Goal: Task Accomplishment & Management: Manage account settings

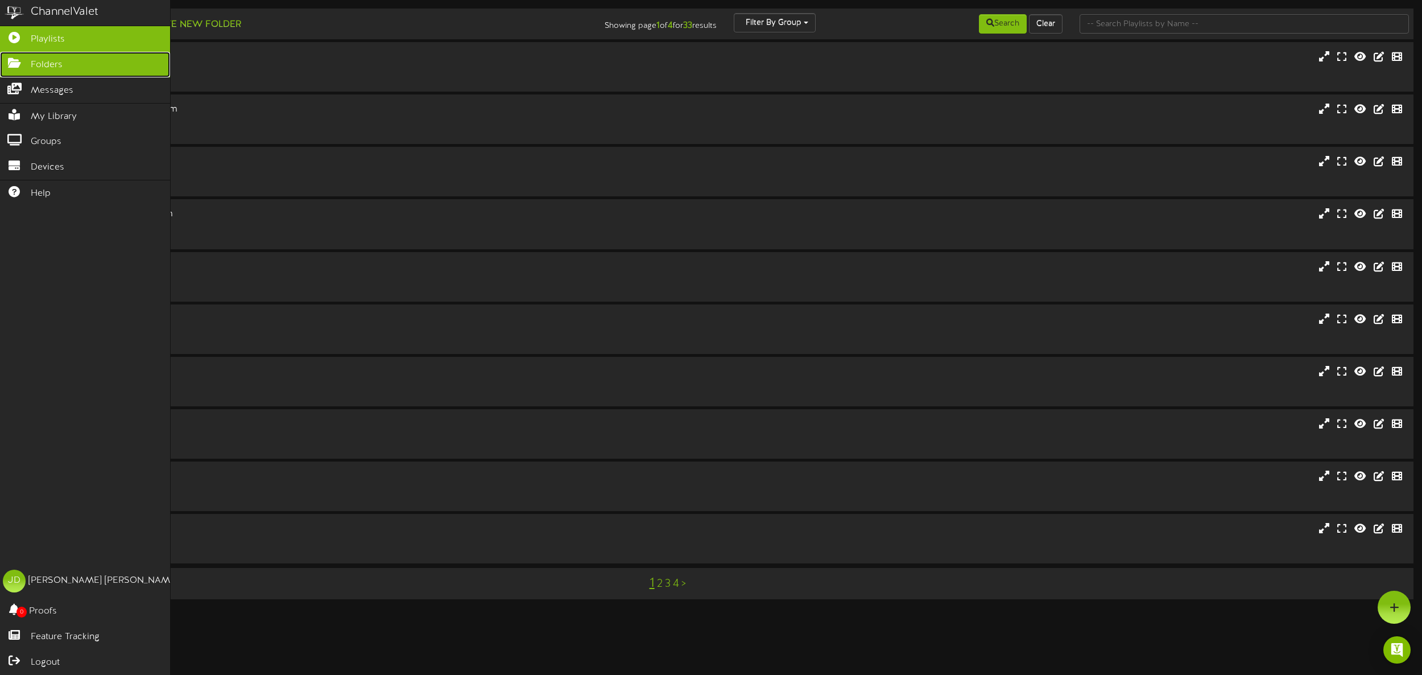
click at [30, 61] on link "Folders" at bounding box center [85, 65] width 170 height 26
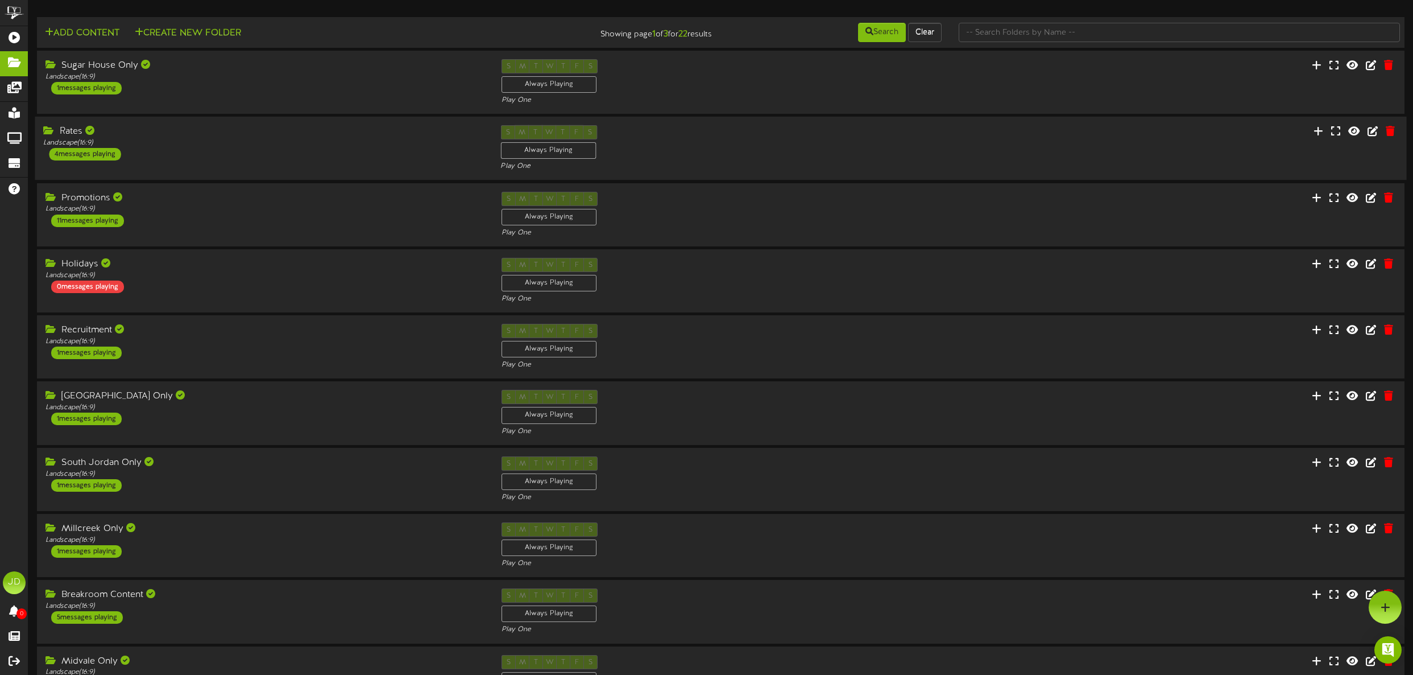
click at [219, 154] on div "Rates Landscape ( 16:9 ) 4 messages playing" at bounding box center [263, 142] width 457 height 35
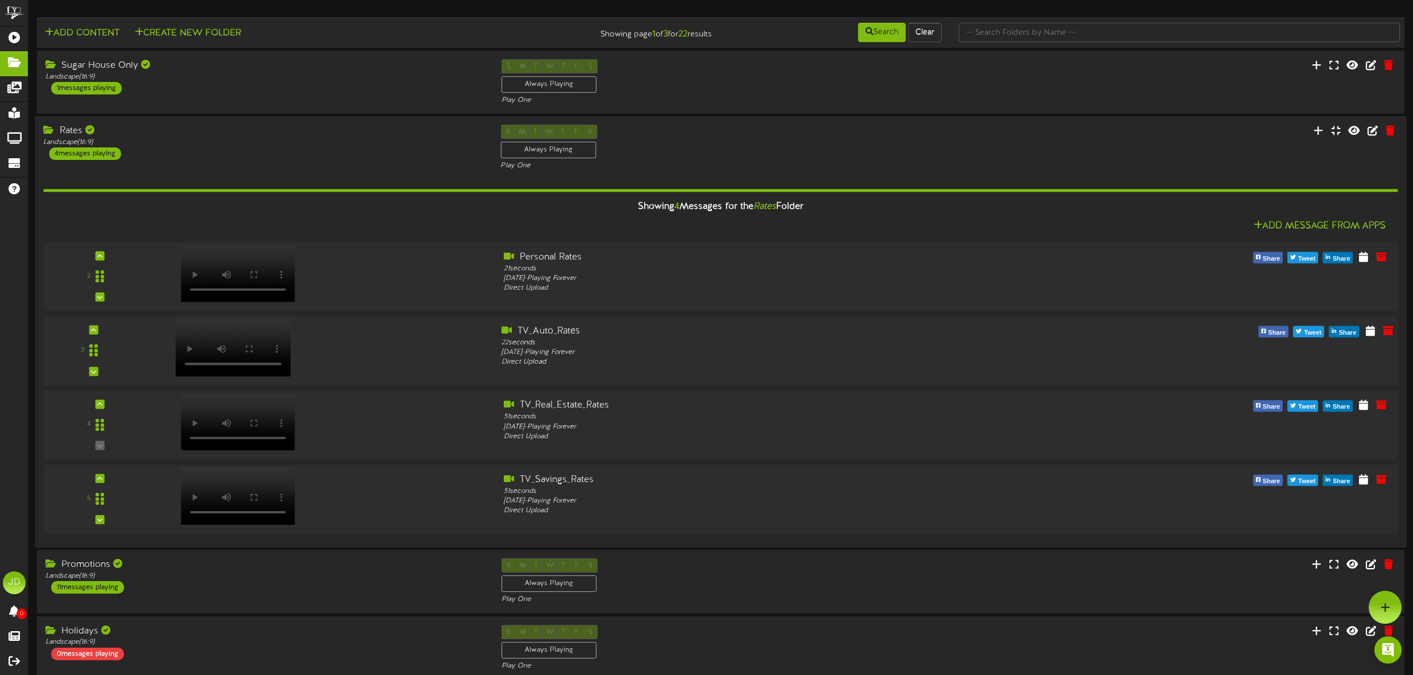
click at [233, 324] on video at bounding box center [233, 347] width 115 height 57
click at [658, 358] on div "Direct Upload" at bounding box center [778, 363] width 553 height 10
click at [1369, 329] on icon at bounding box center [1370, 330] width 11 height 13
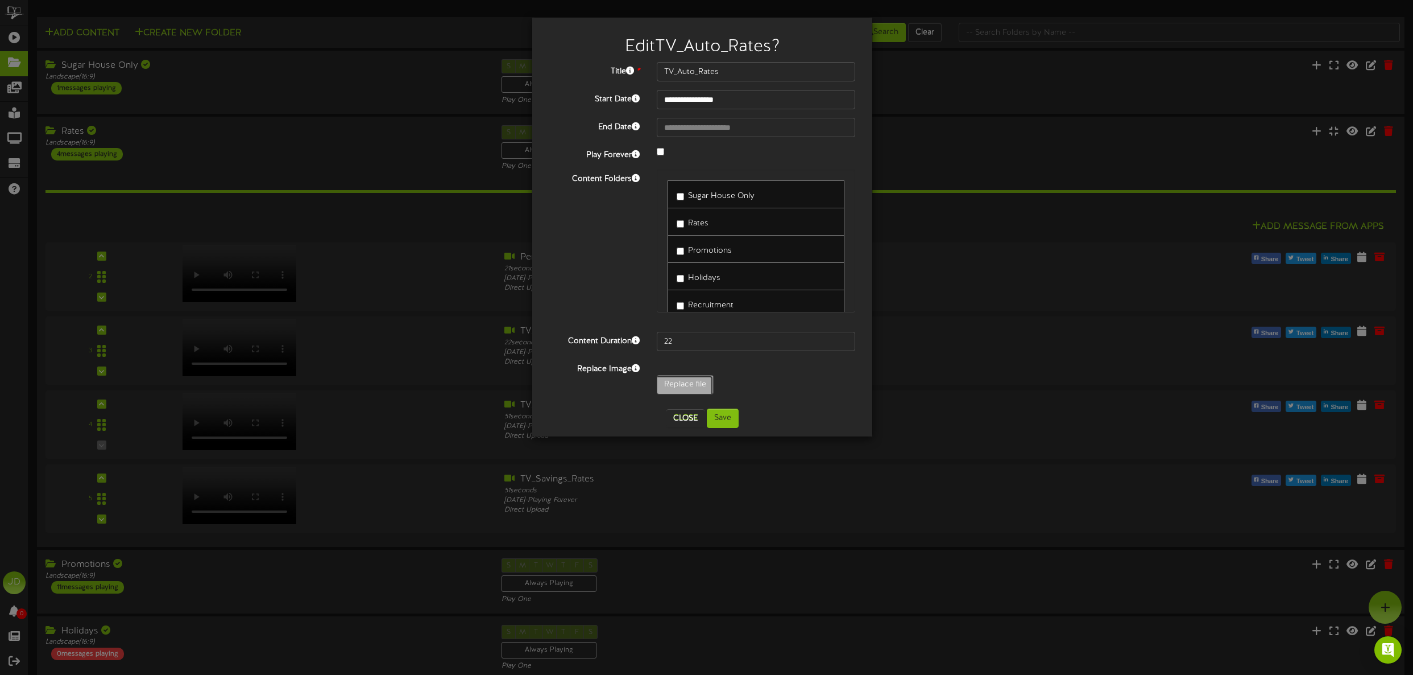
click at [681, 383] on input "Replace file" at bounding box center [95, 415] width 1238 height 81
type input "**********"
click at [726, 419] on button "Save" at bounding box center [723, 417] width 32 height 19
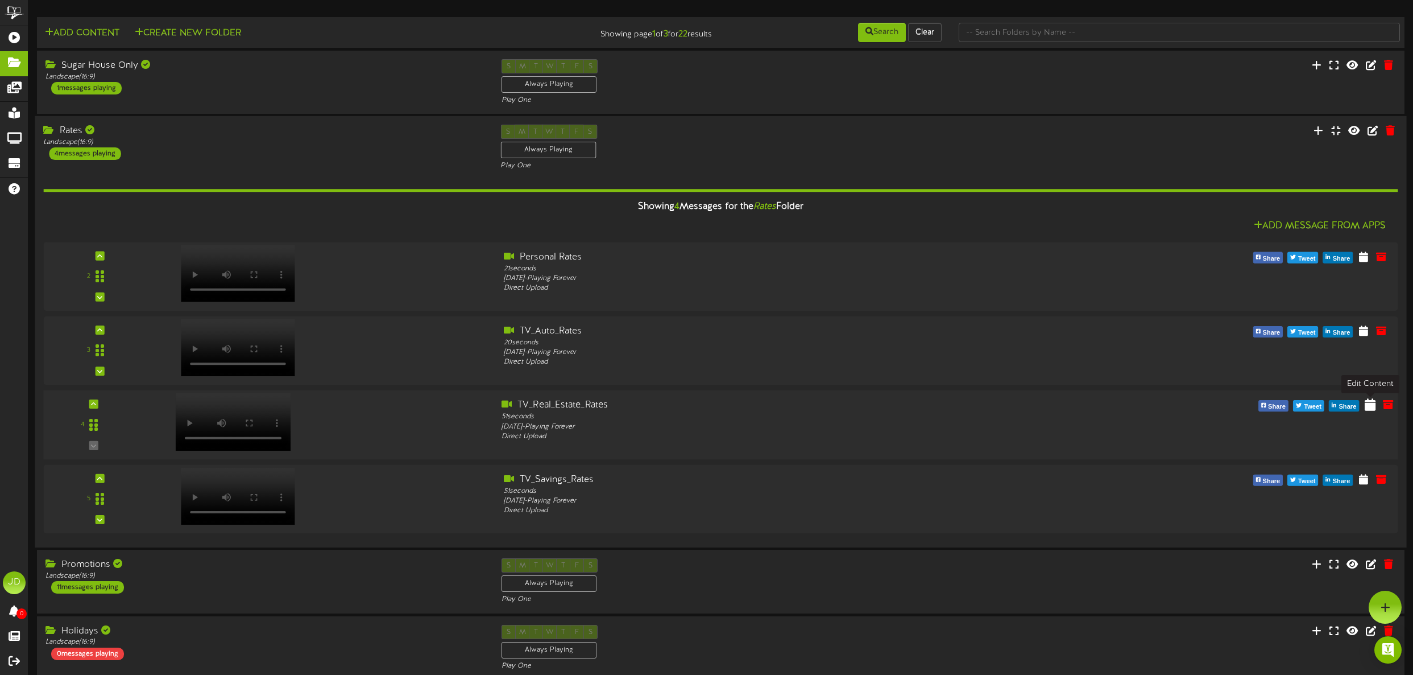
click at [1366, 409] on icon at bounding box center [1370, 404] width 11 height 13
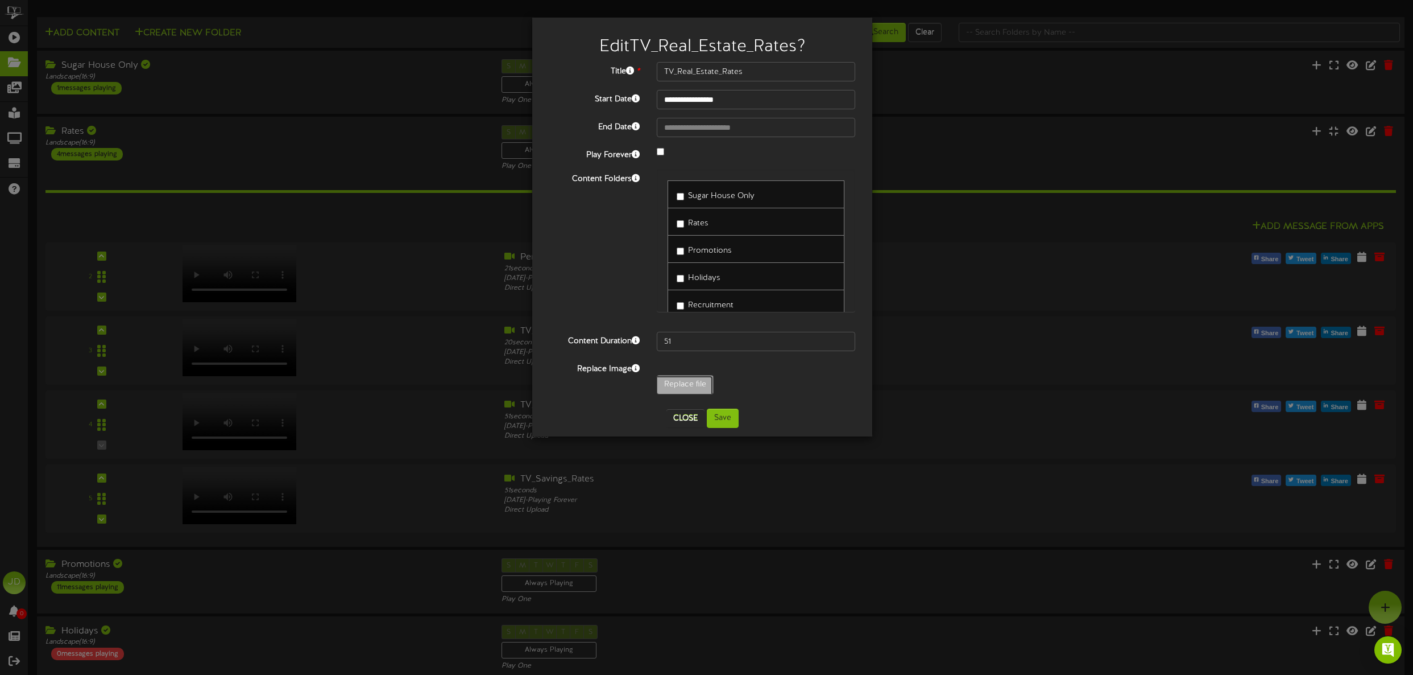
click at [683, 382] on input "Replace file" at bounding box center [95, 415] width 1238 height 81
type input "**********"
click at [840, 339] on input "51" at bounding box center [756, 341] width 199 height 19
type input "52"
click at [840, 339] on input "52" at bounding box center [756, 341] width 199 height 19
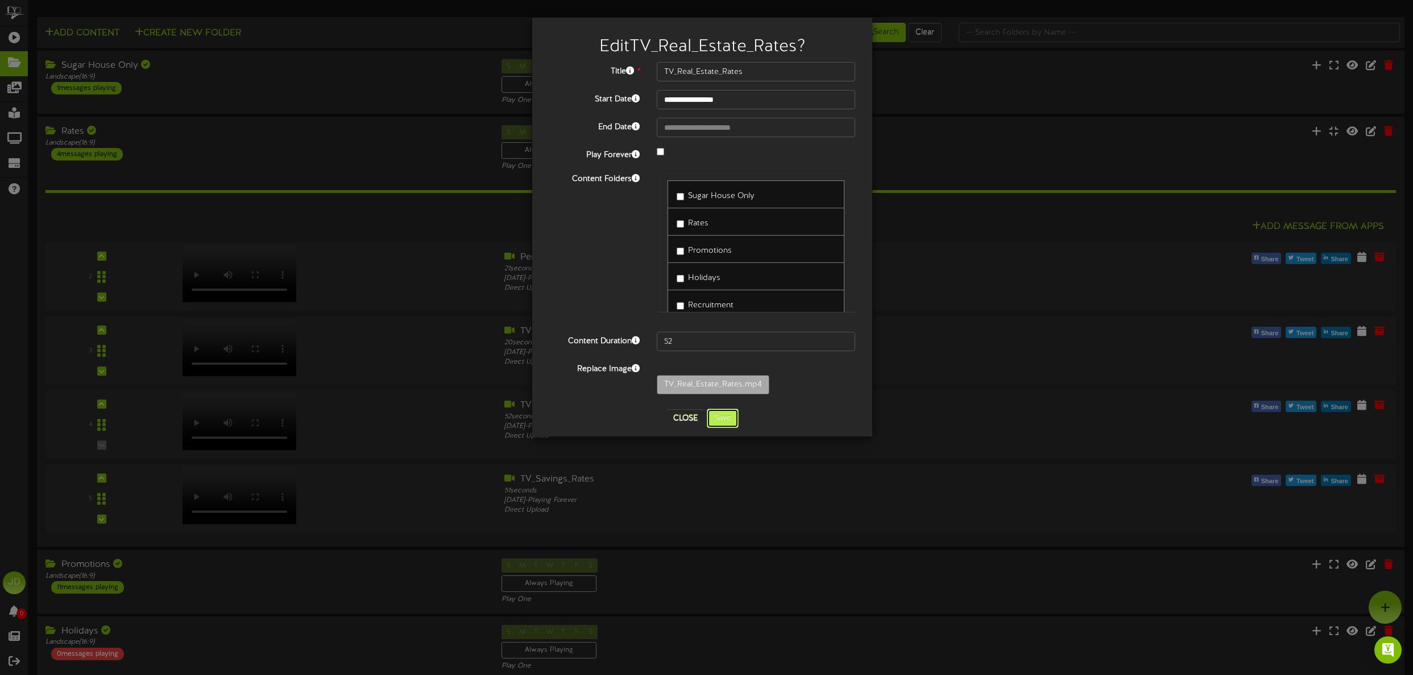
click at [713, 413] on button "Save" at bounding box center [723, 417] width 32 height 19
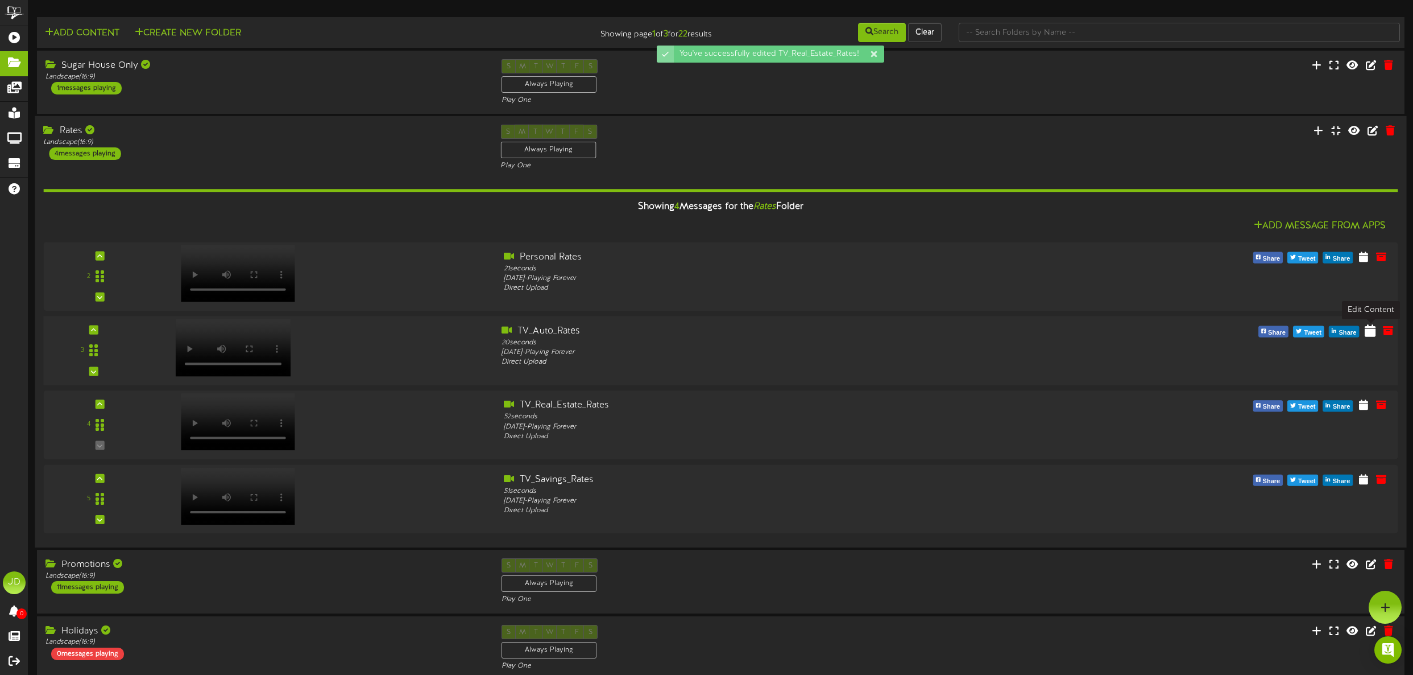
click at [1372, 330] on icon at bounding box center [1370, 330] width 11 height 13
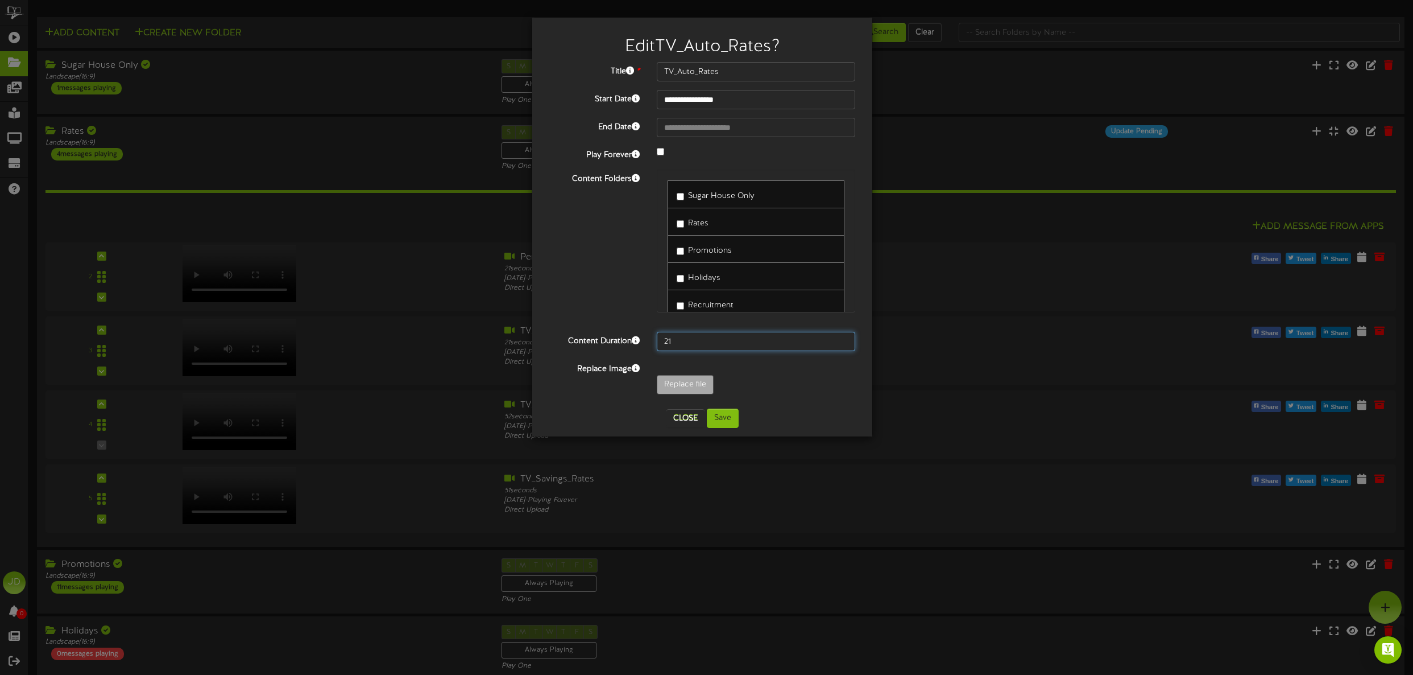
click at [845, 339] on input "21" at bounding box center [756, 341] width 199 height 19
type input "22"
click at [845, 339] on input "22" at bounding box center [756, 341] width 199 height 19
click at [723, 424] on button "Save" at bounding box center [723, 417] width 32 height 19
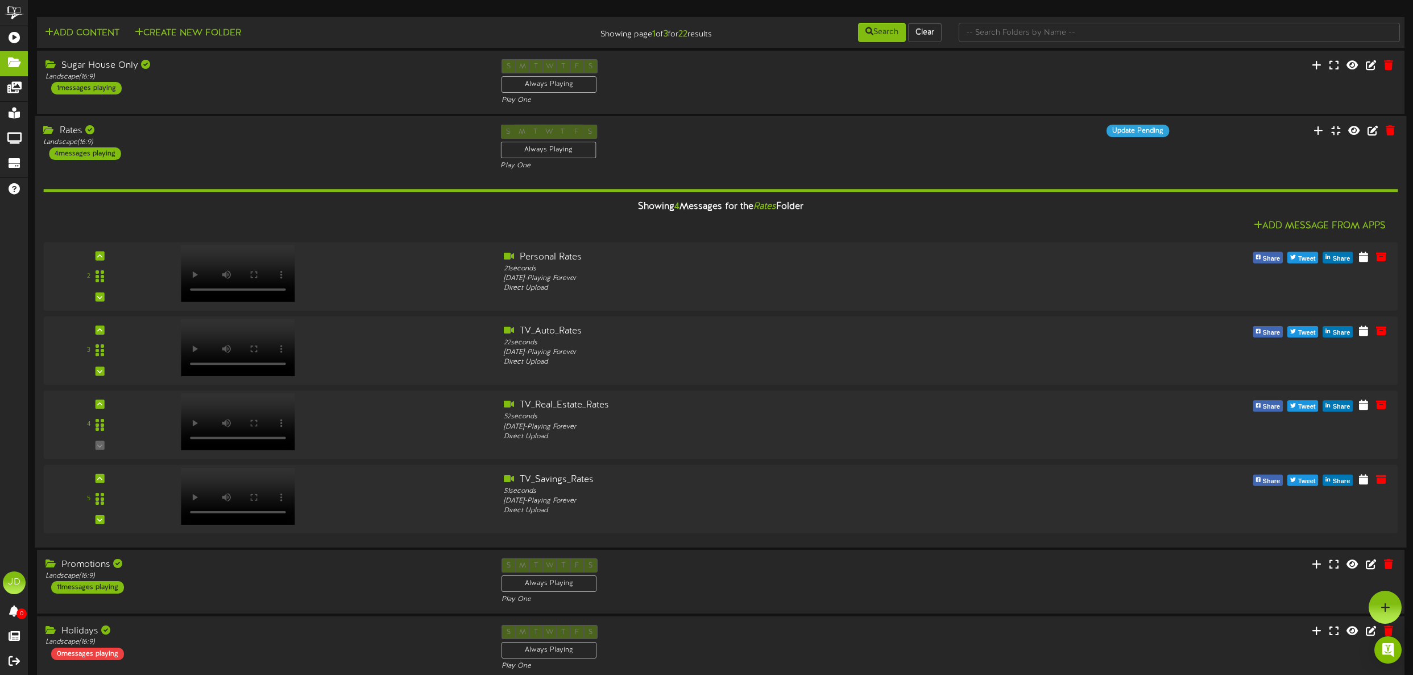
click at [1253, 155] on div "Rates Landscape ( 16:9 ) 4 messages playing S M T W T F S Always Playing" at bounding box center [721, 148] width 1372 height 47
